Goal: Information Seeking & Learning: Compare options

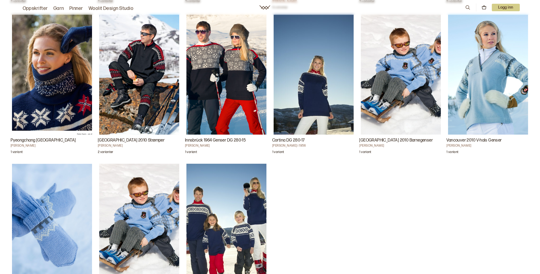
scroll to position [960, 0]
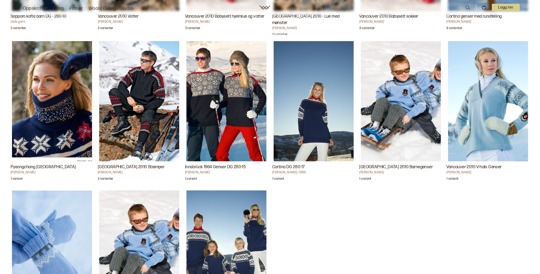
click at [478, 139] on img "Vancouver 2010 V-hals Genser" at bounding box center [488, 101] width 80 height 120
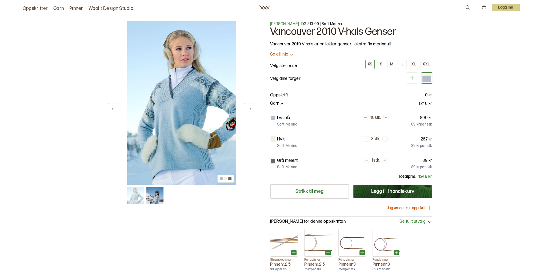
click at [159, 196] on img at bounding box center [154, 195] width 17 height 17
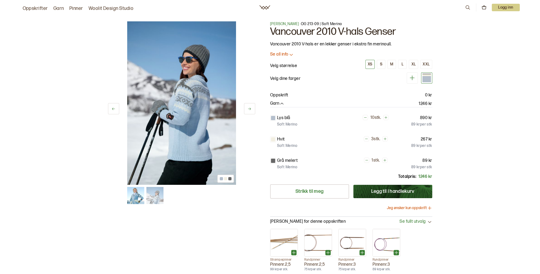
click at [132, 200] on img at bounding box center [135, 195] width 17 height 17
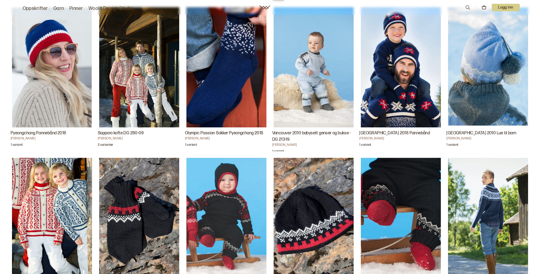
scroll to position [666, 0]
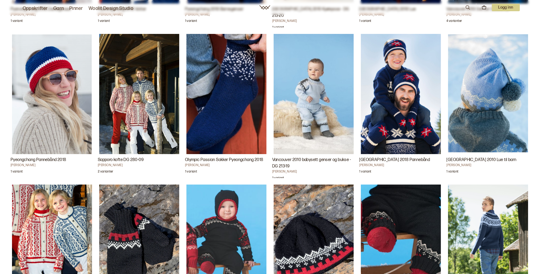
click at [142, 132] on img "Sapporo kofte DG 280-09" at bounding box center [139, 94] width 80 height 120
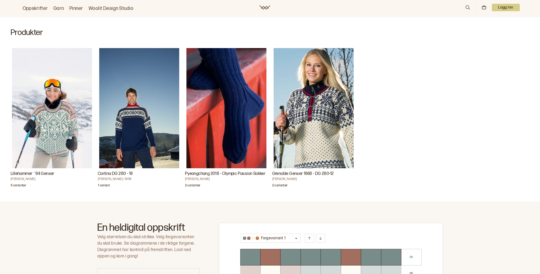
scroll to position [67, 0]
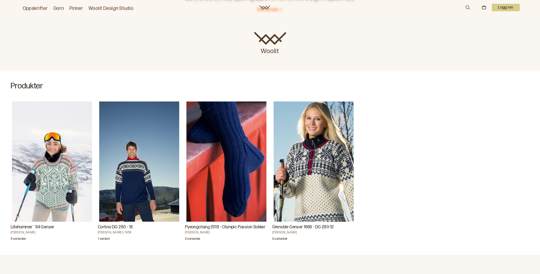
click at [308, 163] on img "Grenoble Genser 1968 - DG 280-12" at bounding box center [314, 161] width 80 height 120
